Goal: Task Accomplishment & Management: Use online tool/utility

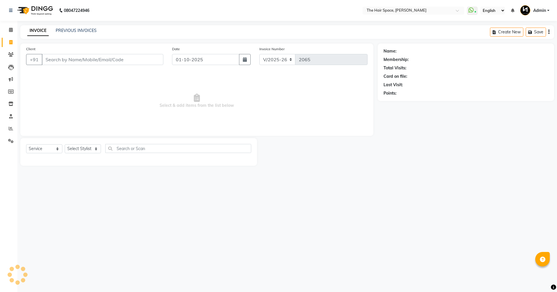
select select "6663"
select select "service"
click at [62, 59] on input "Client" at bounding box center [102, 59] width 121 height 11
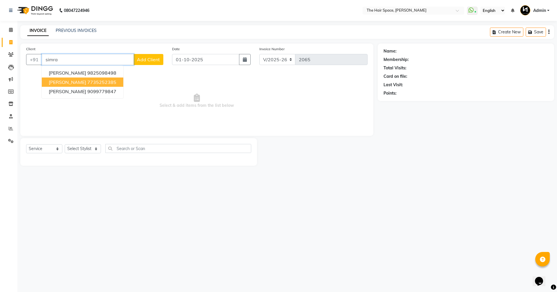
click at [76, 81] on span "[PERSON_NAME]" at bounding box center [67, 82] width 37 height 6
type input "7735252385"
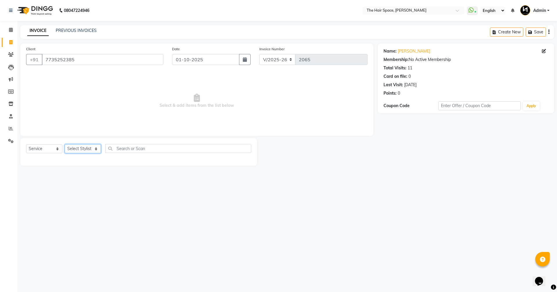
click at [84, 148] on select "Select Stylist [PERSON_NAME] Nai [PERSON_NAME] [PERSON_NAME] Unknown" at bounding box center [83, 148] width 36 height 9
select select "51967"
click at [65, 144] on select "Select Stylist [PERSON_NAME] Nai [PERSON_NAME] [PERSON_NAME] Unknown" at bounding box center [83, 148] width 36 height 9
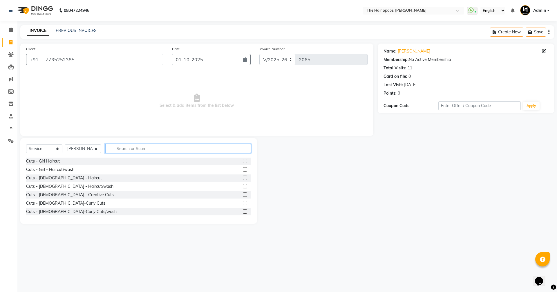
click at [166, 148] on input "text" at bounding box center [178, 148] width 146 height 9
type input "hair w"
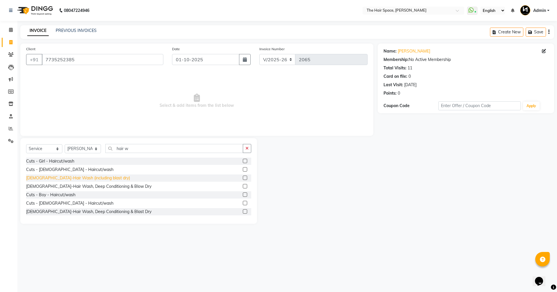
click at [68, 177] on div "[DEMOGRAPHIC_DATA]-Hair Wash (including blast dry)" at bounding box center [78, 178] width 104 height 6
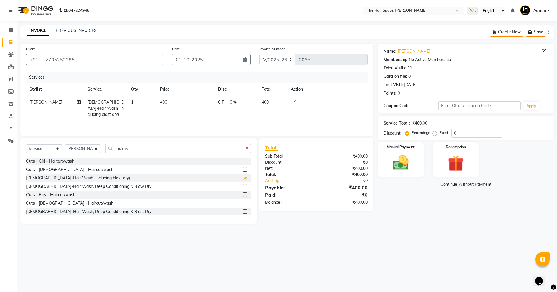
checkbox input "false"
click at [403, 154] on img at bounding box center [400, 162] width 27 height 19
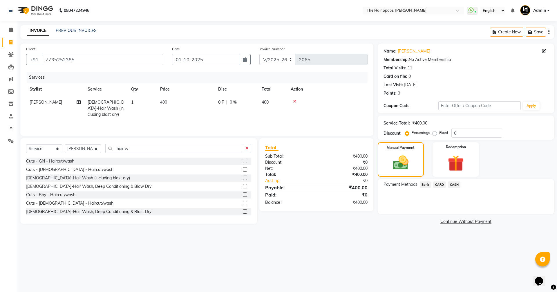
click at [421, 183] on span "Bank" at bounding box center [424, 184] width 11 height 7
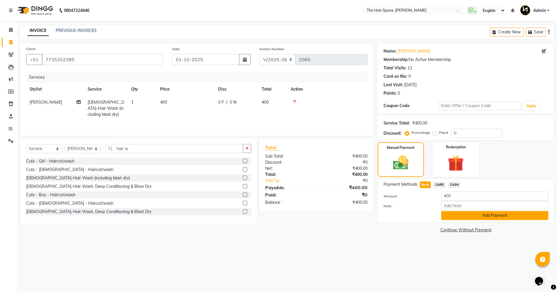
click at [452, 215] on button "Add Payment" at bounding box center [494, 215] width 107 height 9
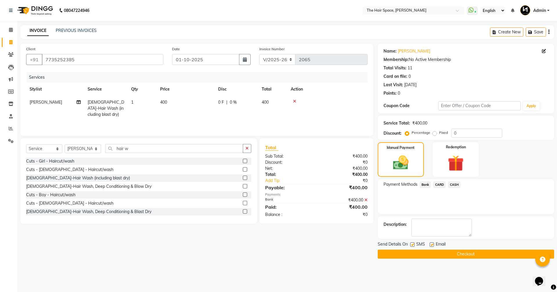
click at [429, 244] on label at bounding box center [431, 244] width 4 height 4
click at [429, 244] on input "checkbox" at bounding box center [431, 245] width 4 height 4
checkbox input "false"
click at [413, 243] on label at bounding box center [412, 244] width 4 height 4
click at [413, 243] on input "checkbox" at bounding box center [412, 245] width 4 height 4
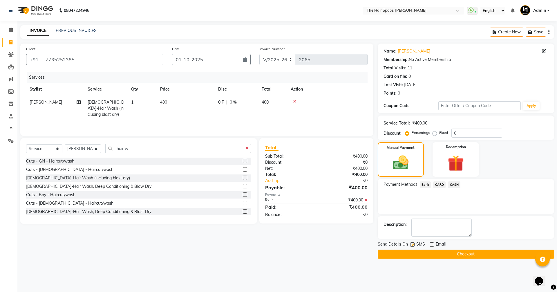
checkbox input "false"
click at [412, 257] on button "Checkout" at bounding box center [465, 253] width 176 height 9
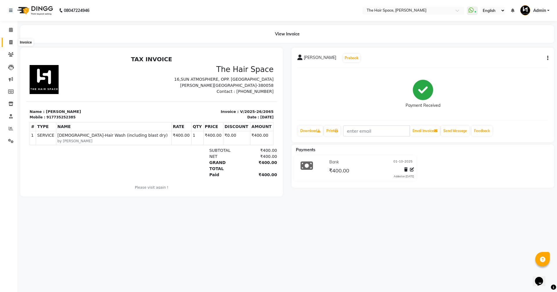
drag, startPoint x: 10, startPoint y: 39, endPoint x: 18, endPoint y: 39, distance: 7.8
click at [10, 39] on span at bounding box center [11, 42] width 10 height 7
select select "service"
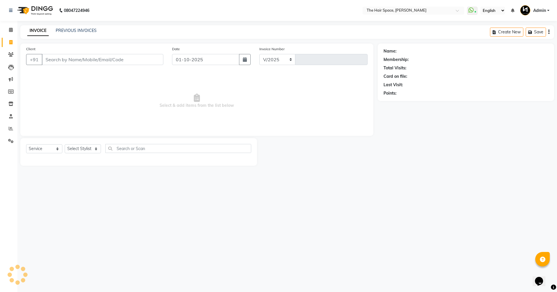
select select "6663"
type input "2066"
click at [56, 59] on input "Client" at bounding box center [102, 59] width 121 height 11
type input "ra"
click at [8, 28] on span at bounding box center [11, 30] width 10 height 7
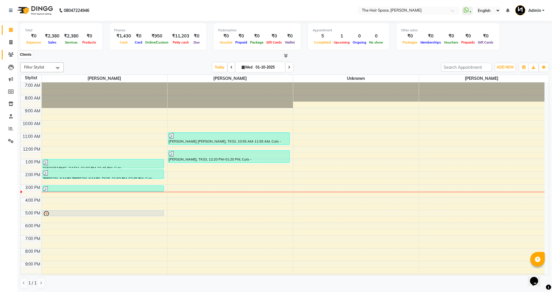
click at [12, 55] on icon at bounding box center [11, 54] width 6 height 4
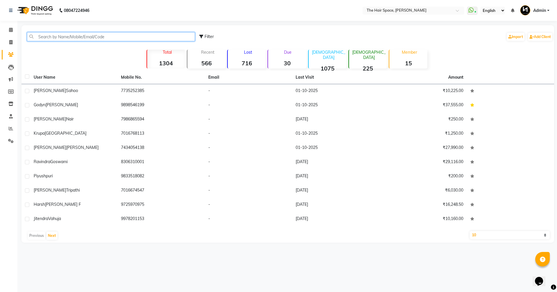
click at [74, 33] on input "text" at bounding box center [111, 36] width 168 height 9
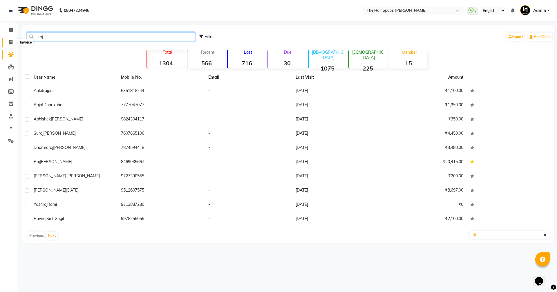
type input "raj"
click at [10, 41] on icon at bounding box center [10, 42] width 3 height 4
select select "service"
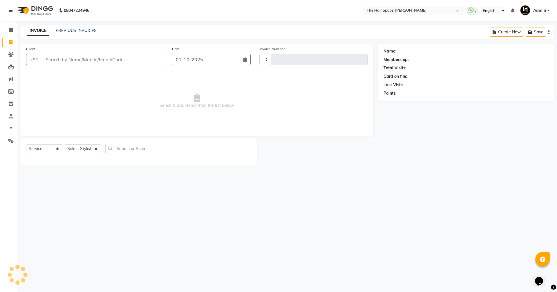
type input "2066"
select select "6663"
click at [329, 214] on div "08047224946 Select Location × The Hair Space, [PERSON_NAME] WhatsApp Status ✕ S…" at bounding box center [278, 146] width 557 height 292
click at [10, 128] on icon at bounding box center [11, 128] width 4 height 4
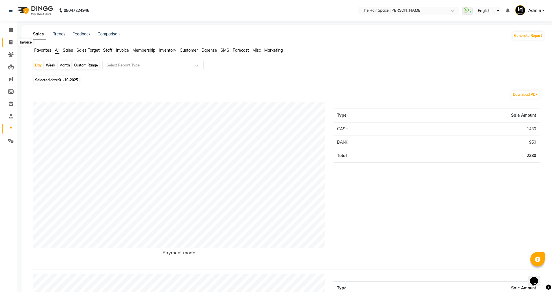
click at [9, 40] on icon at bounding box center [10, 42] width 3 height 4
select select "service"
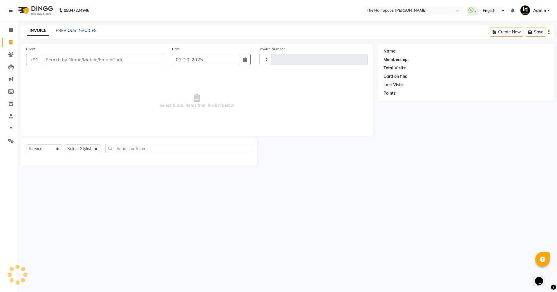
type input "2066"
select select "6663"
click at [414, 140] on div "Name: Membership: Total Visits: Card on file: Last Visit: Points:" at bounding box center [467, 104] width 181 height 122
